Goal: Task Accomplishment & Management: Use online tool/utility

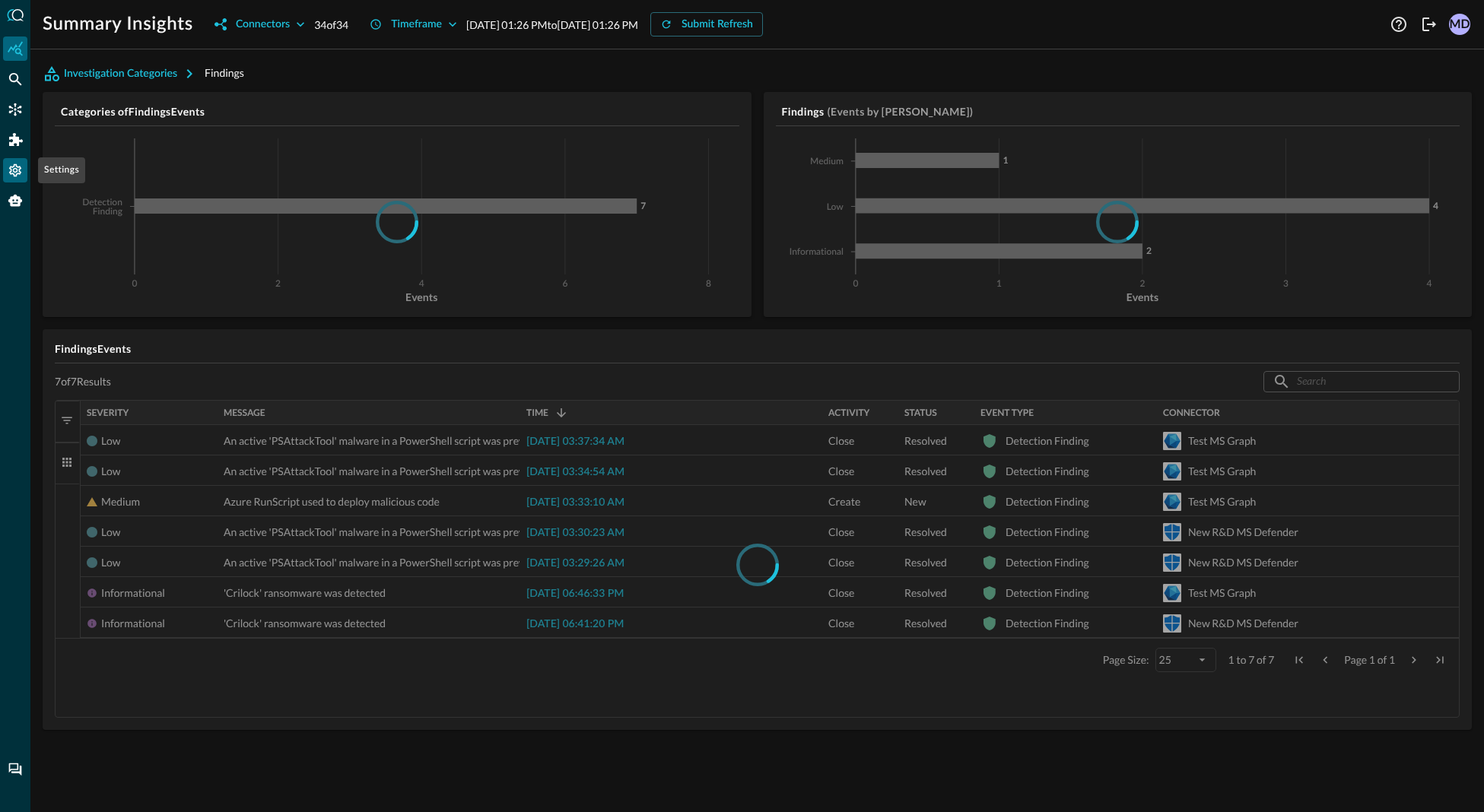
click at [10, 172] on icon "Settings" at bounding box center [15, 171] width 12 height 13
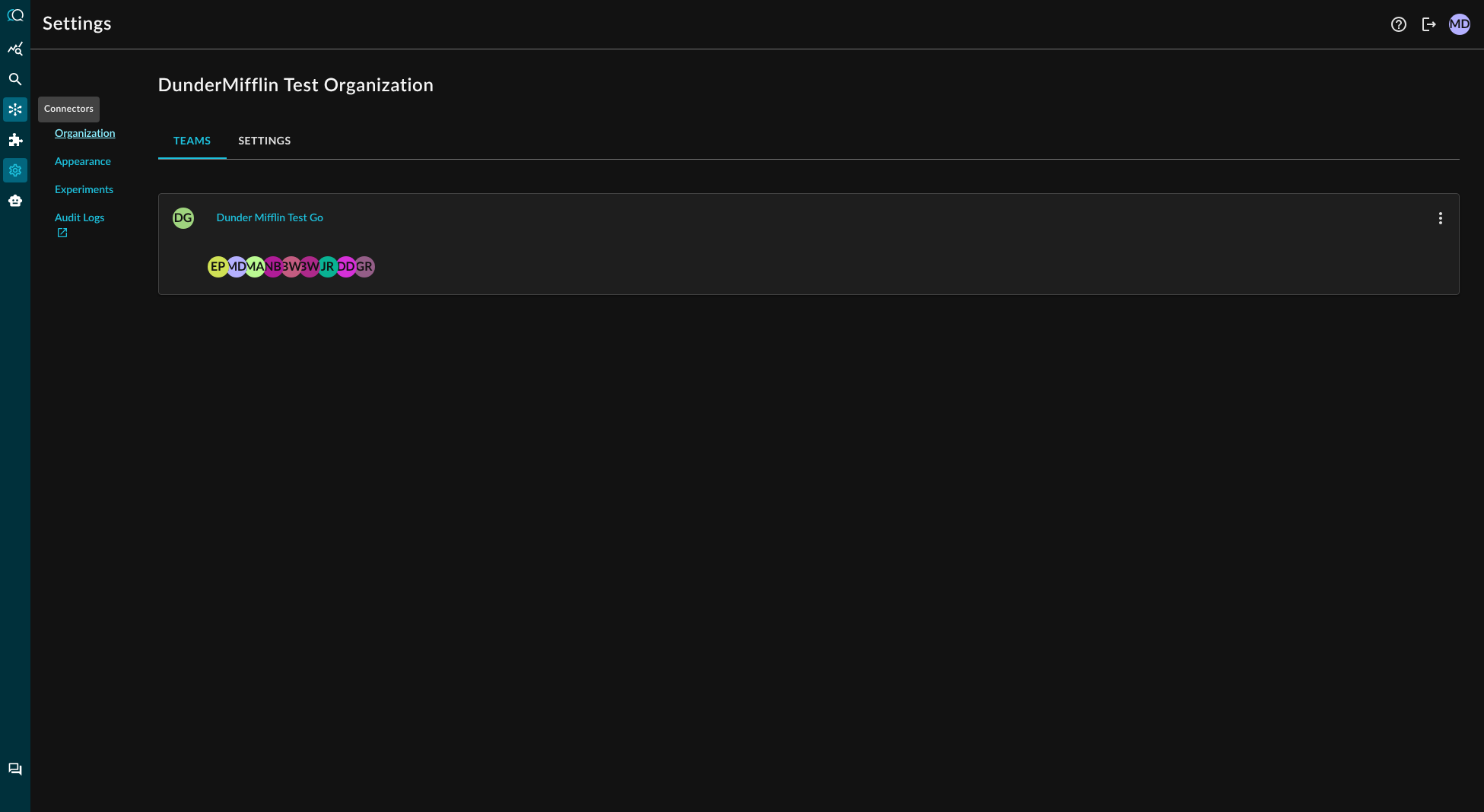
click at [10, 107] on icon "Connectors" at bounding box center [15, 110] width 13 height 13
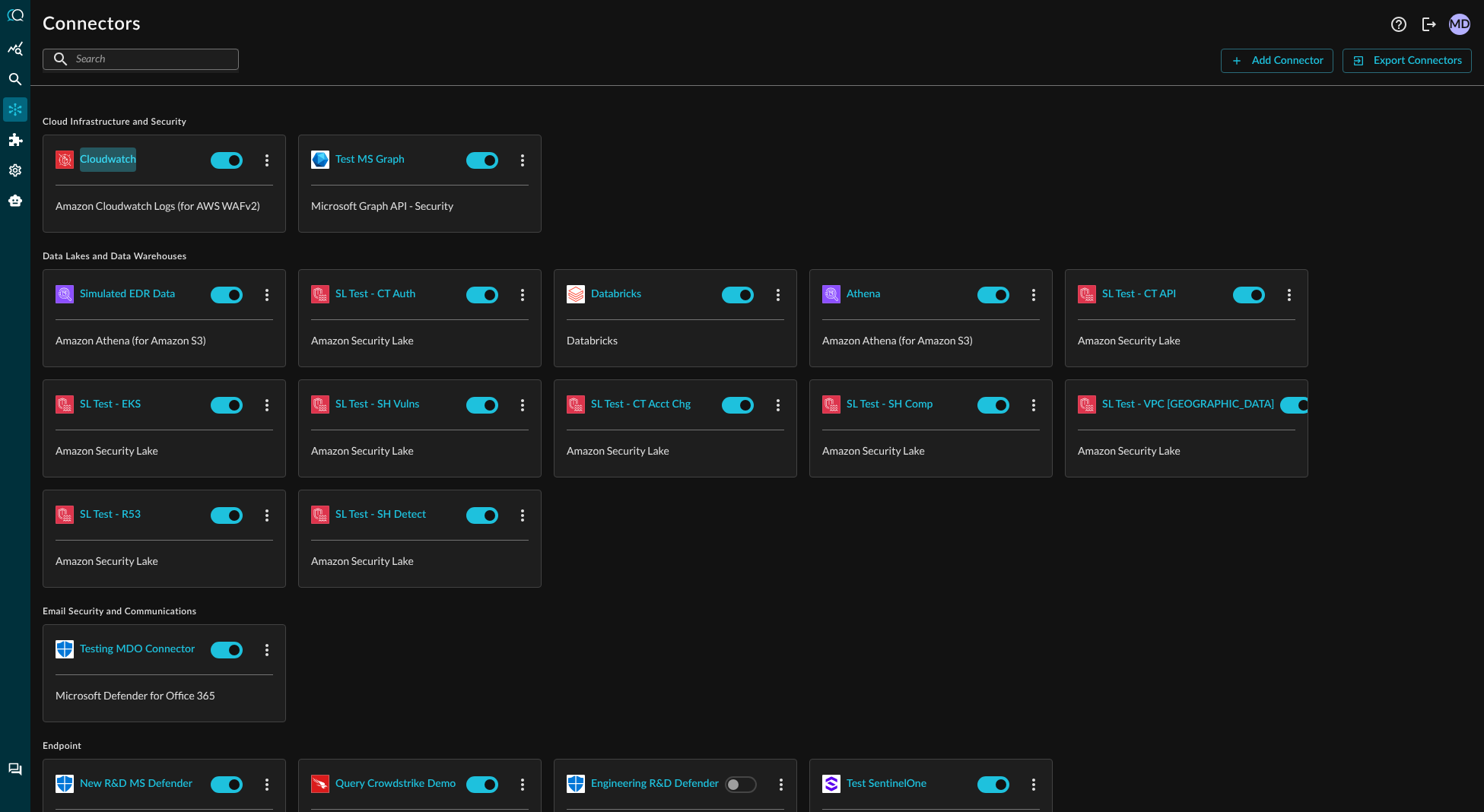
click at [119, 163] on div "cloudwatch" at bounding box center [107, 160] width 56 height 19
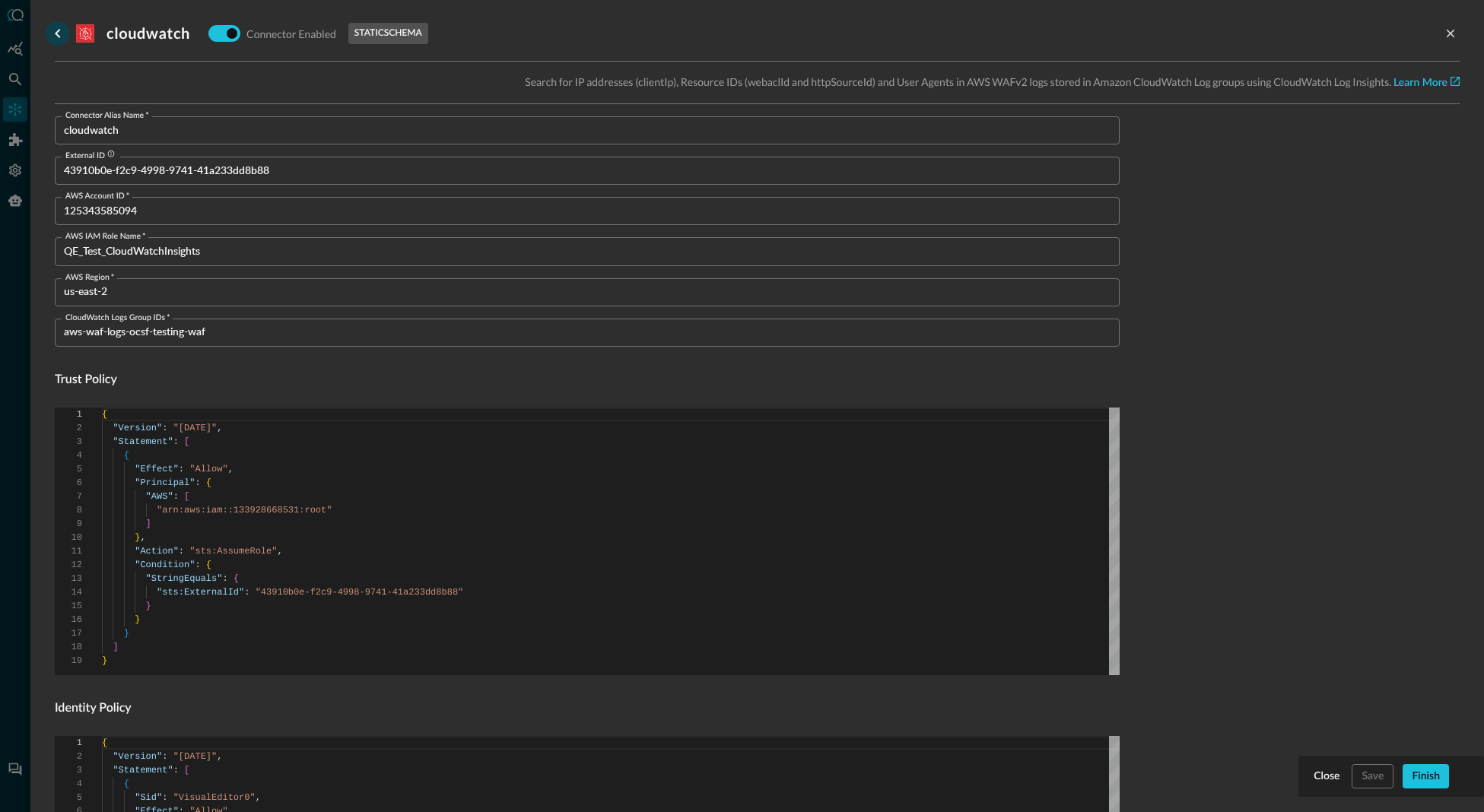
click at [50, 32] on icon "go back" at bounding box center [58, 33] width 19 height 19
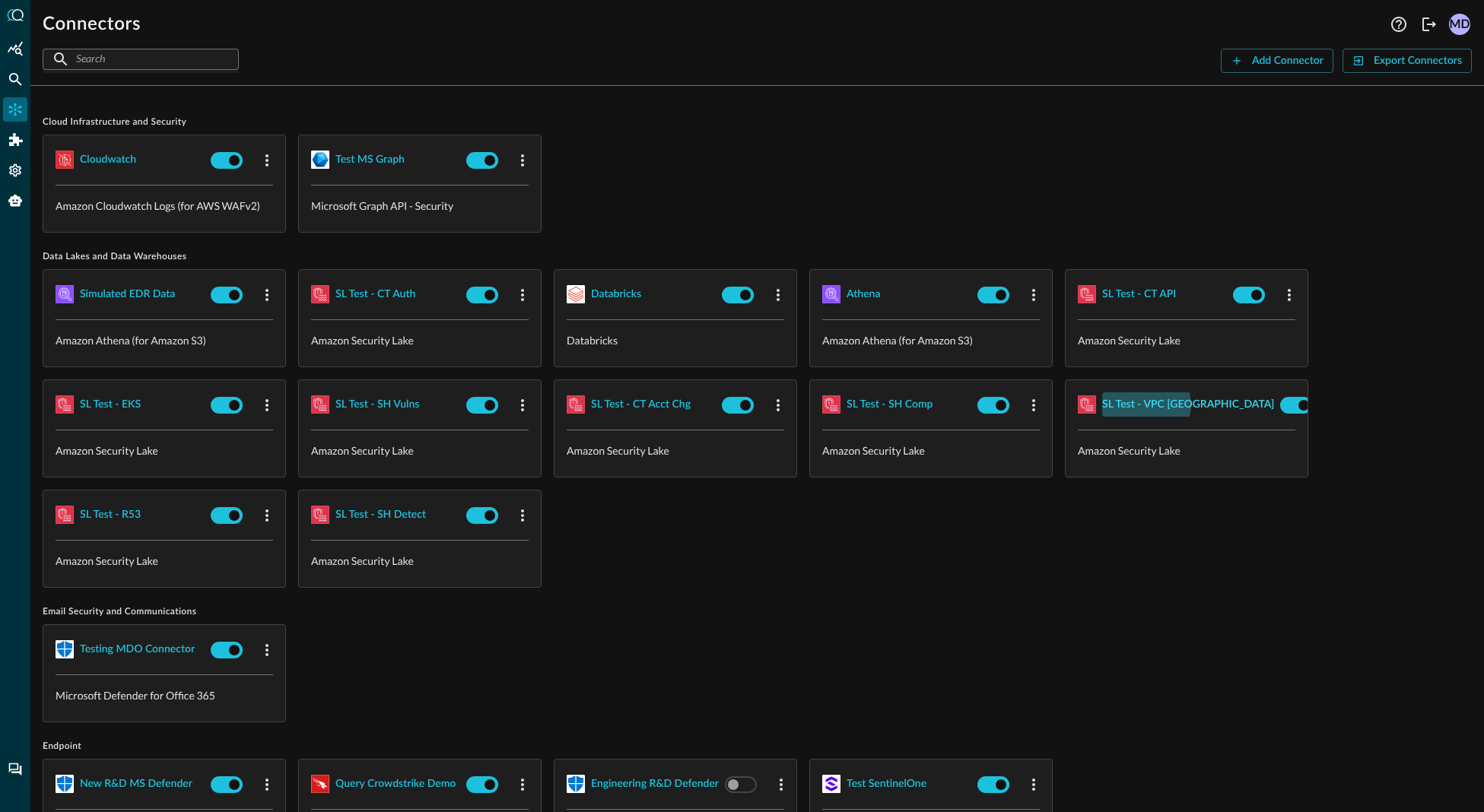
click at [1145, 404] on div "SL Test - VPC [GEOGRAPHIC_DATA]" at bounding box center [1188, 405] width 172 height 19
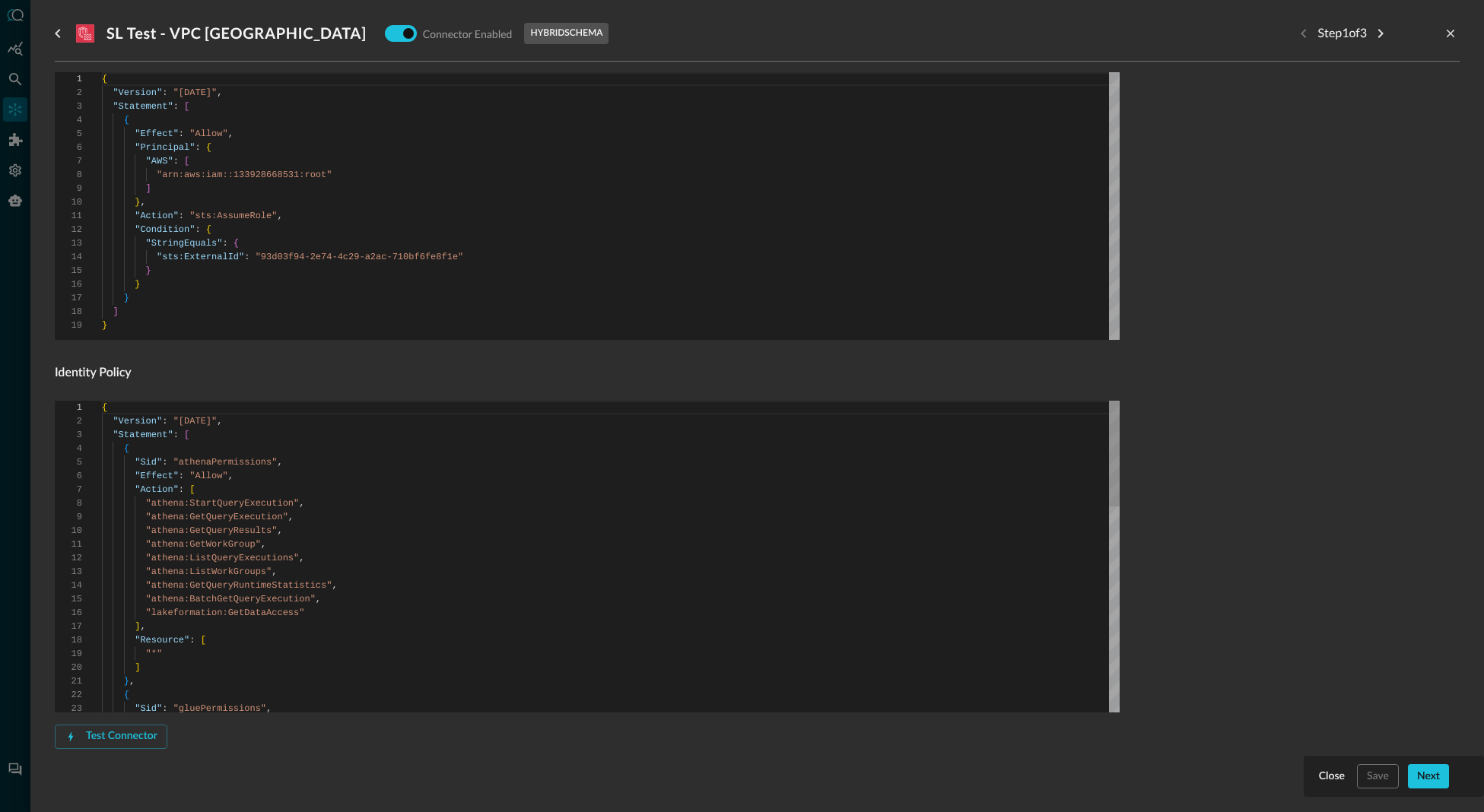
scroll to position [683, 0]
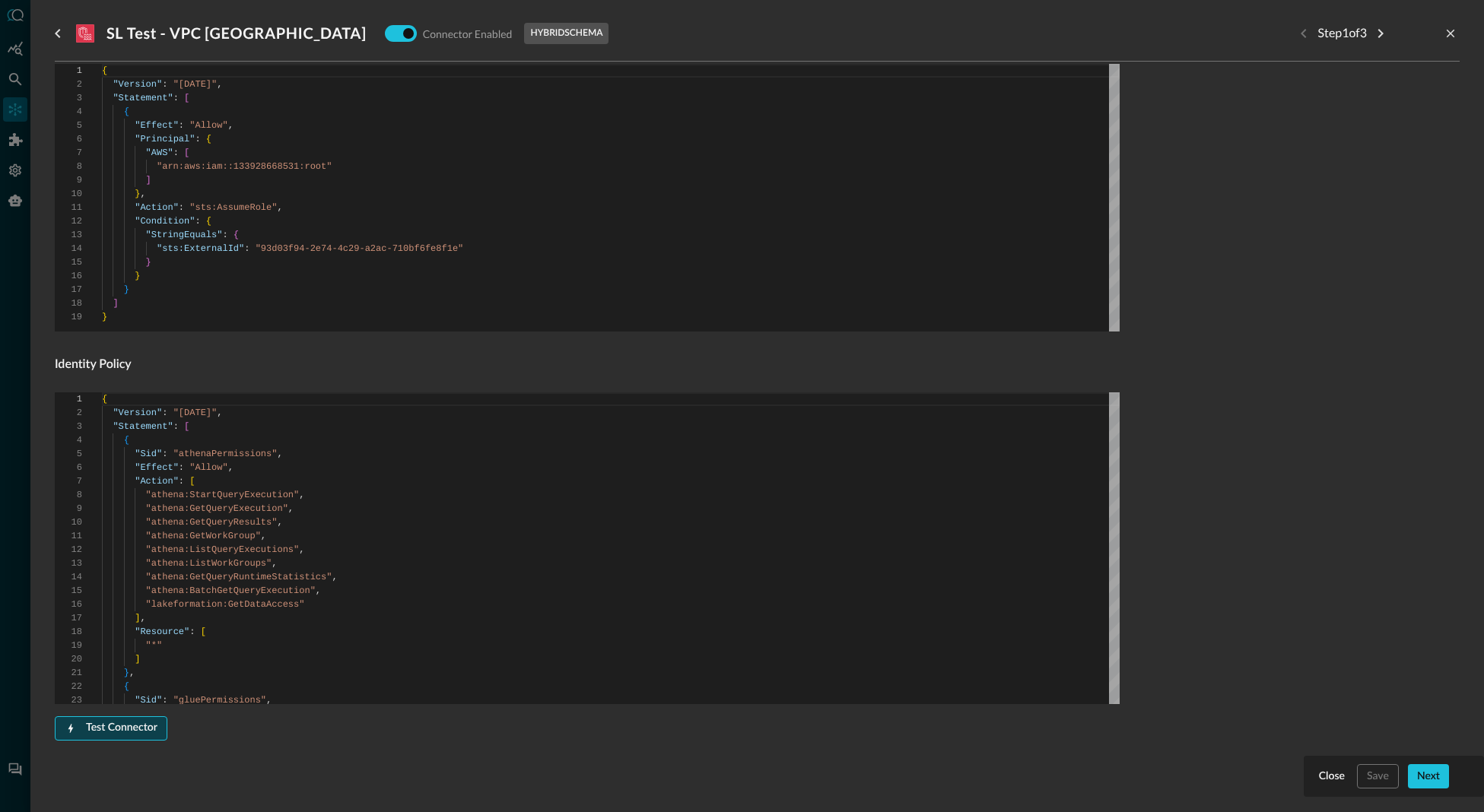
click at [128, 726] on div "Test Connector" at bounding box center [121, 728] width 72 height 19
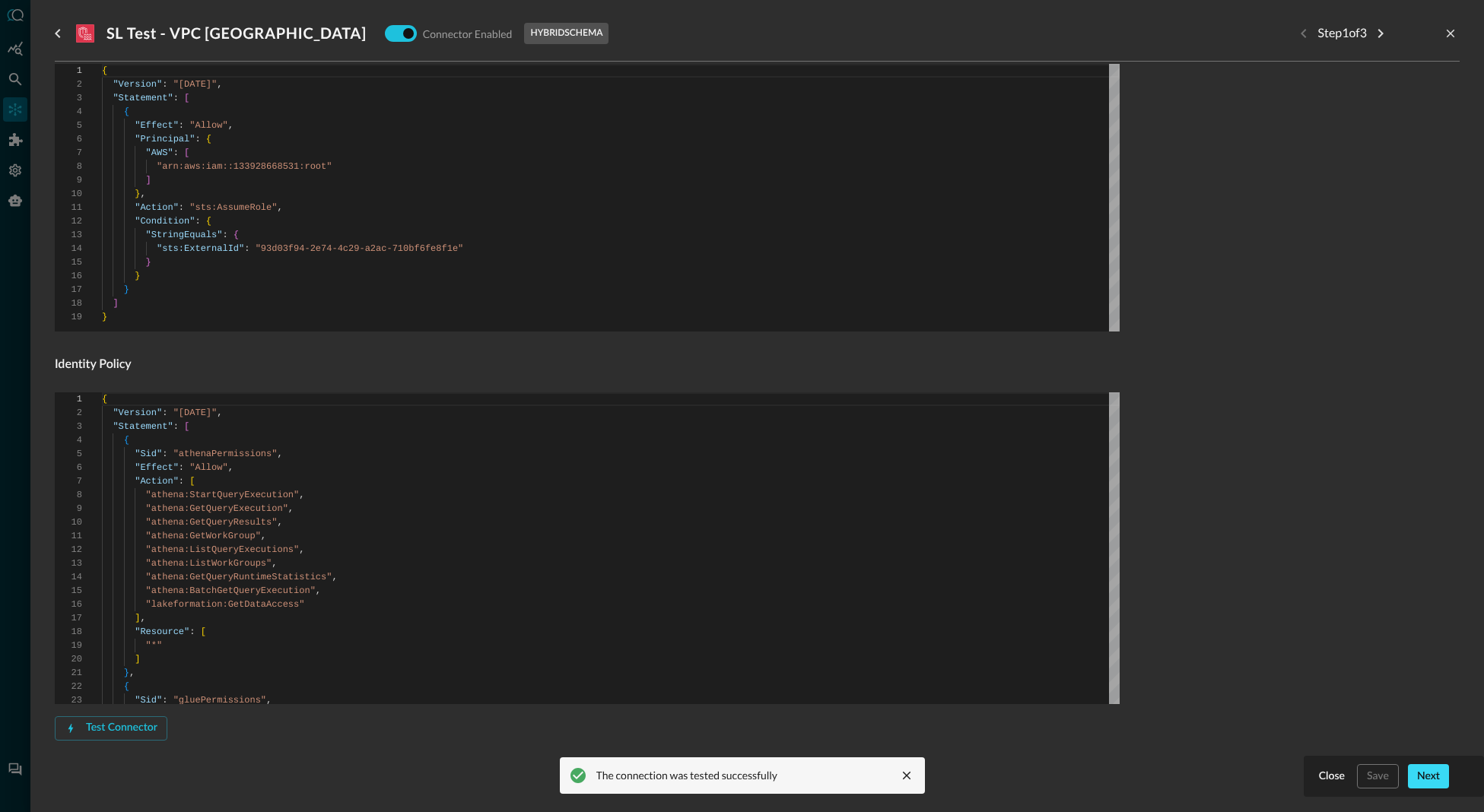
click at [1432, 770] on div "Next" at bounding box center [1428, 776] width 23 height 19
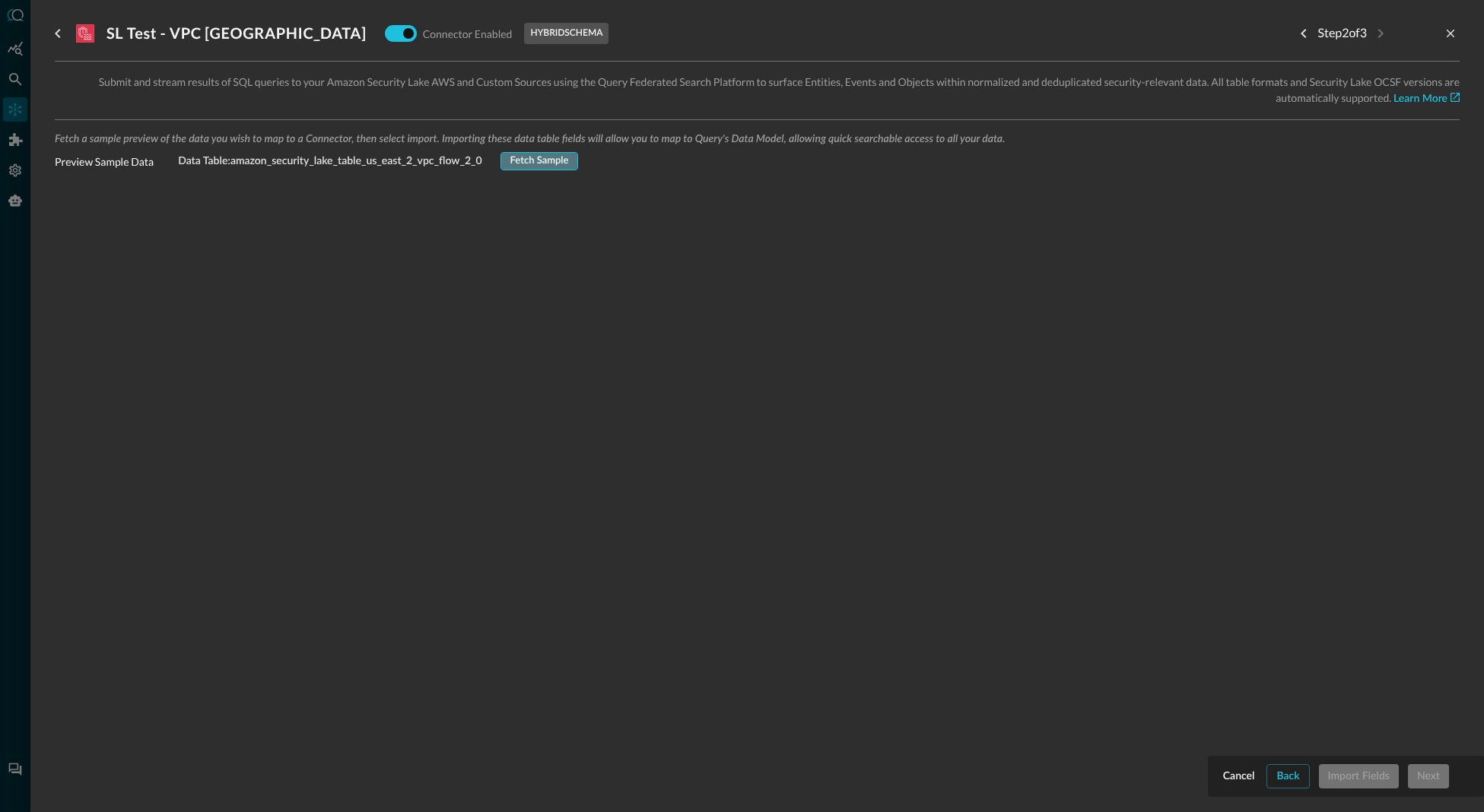
click at [517, 162] on div "Fetch Sample" at bounding box center [539, 161] width 59 height 18
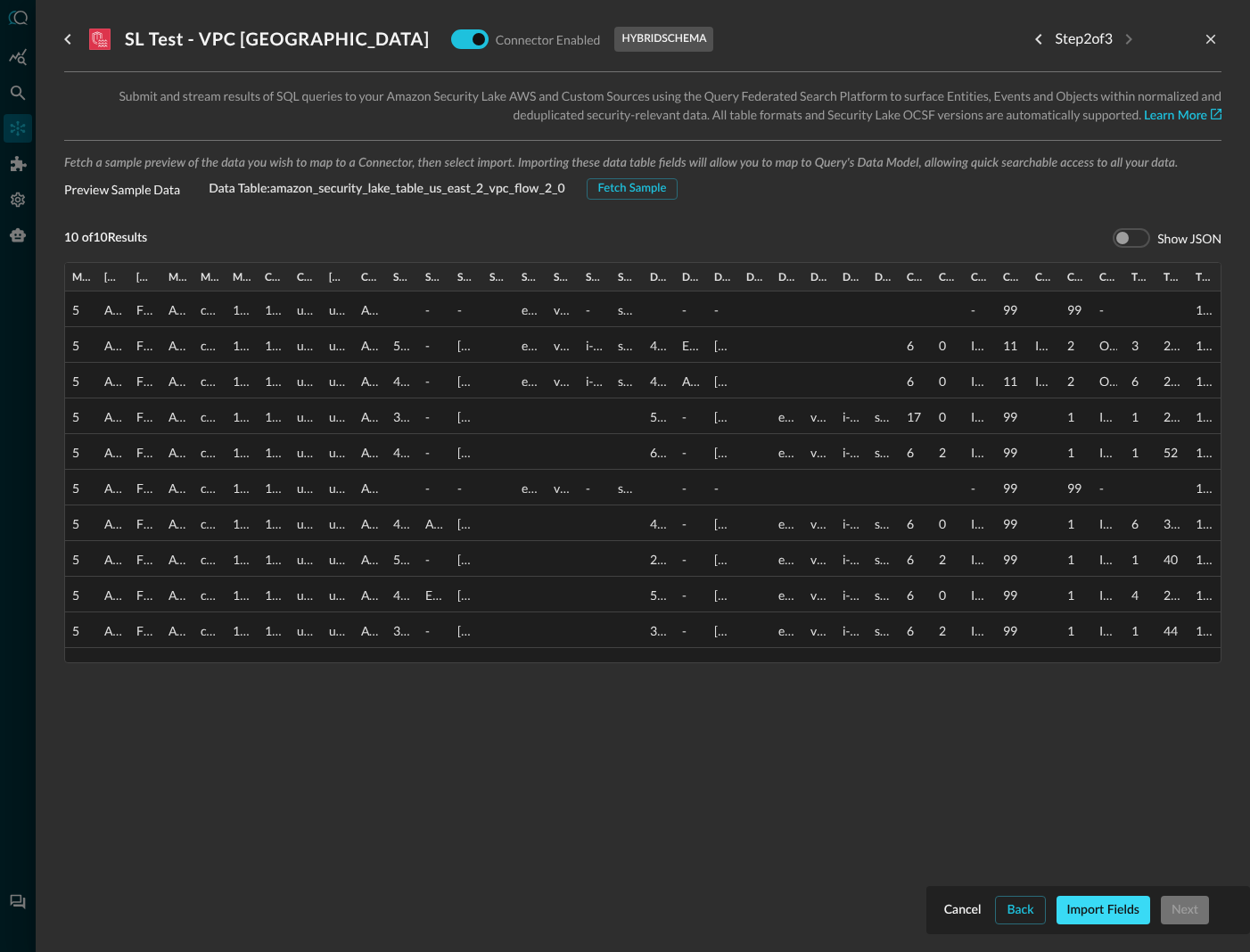
click at [1110, 910] on div "Import Fields" at bounding box center [1103, 910] width 72 height 23
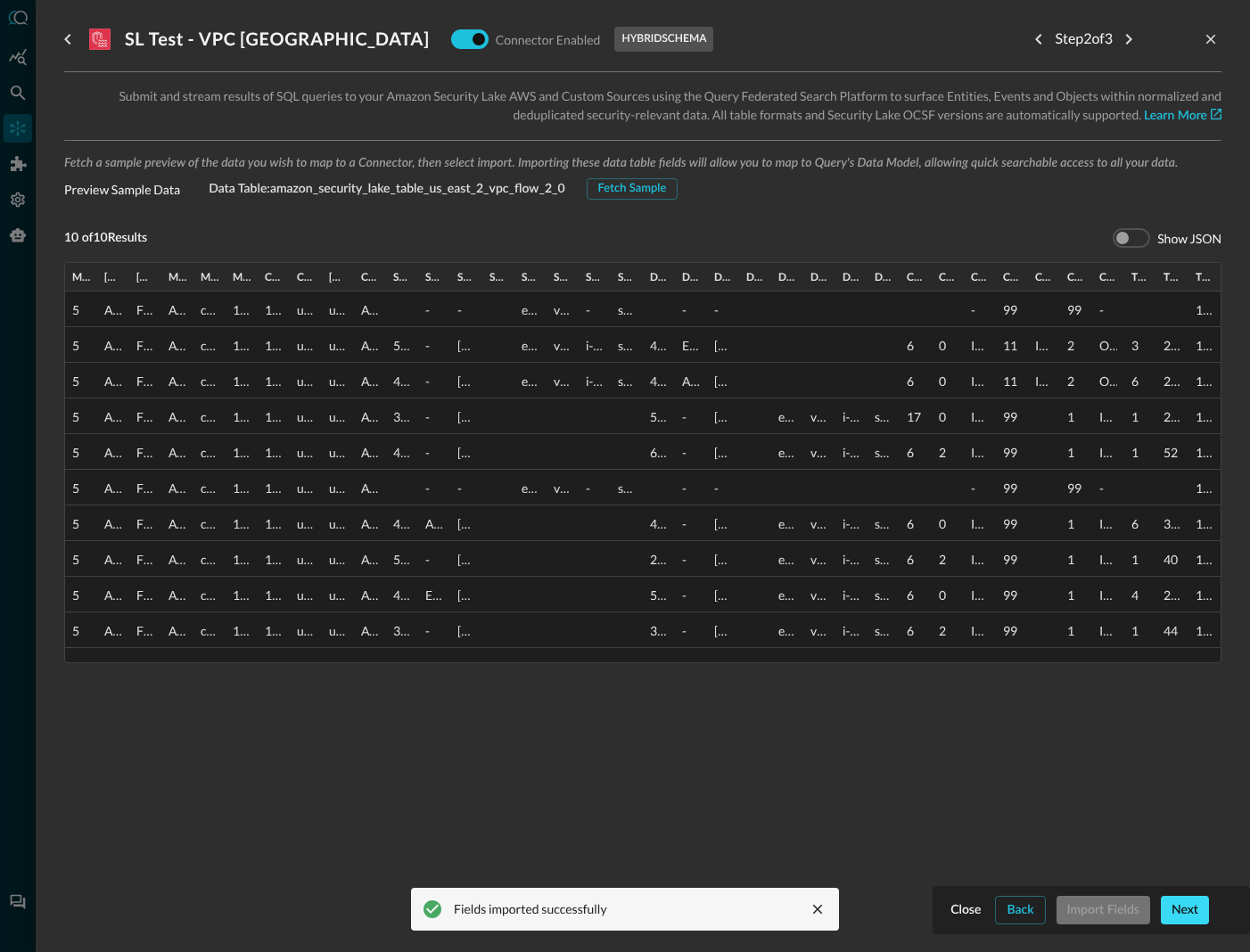
click at [1179, 905] on div "Next" at bounding box center [1185, 910] width 27 height 23
